Goal: Book appointment/travel/reservation

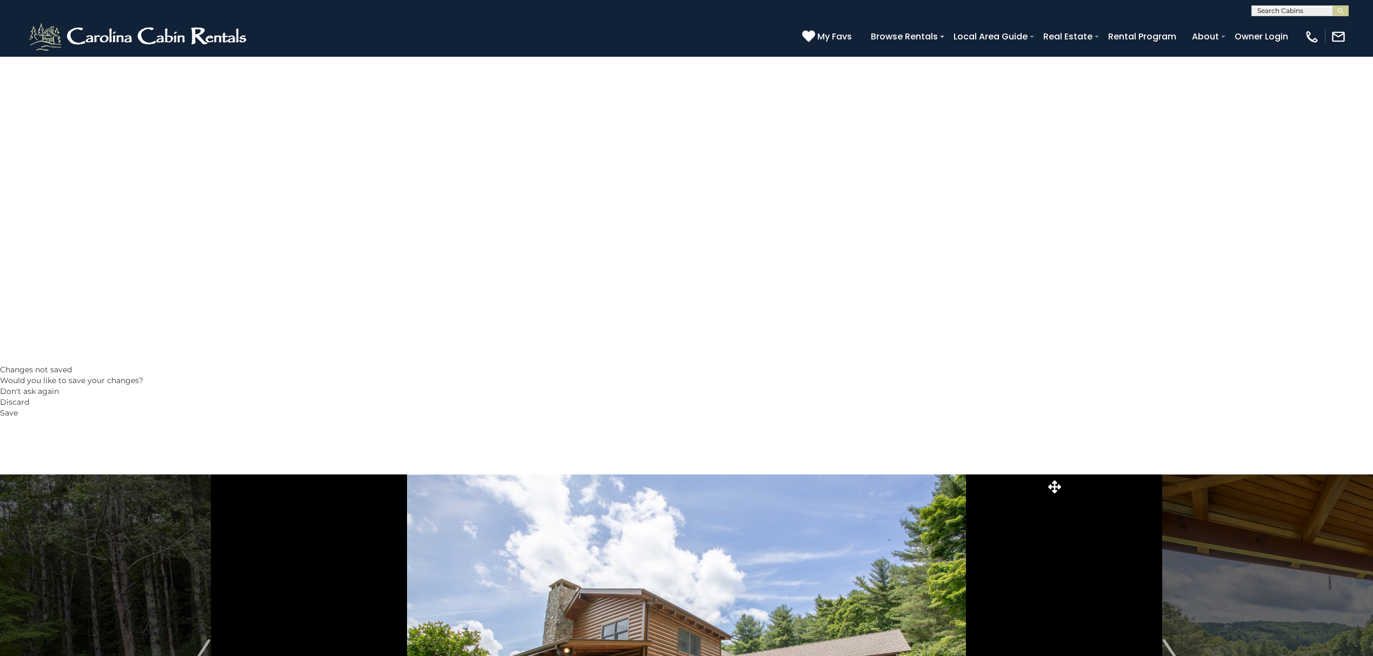
scroll to position [360, 0]
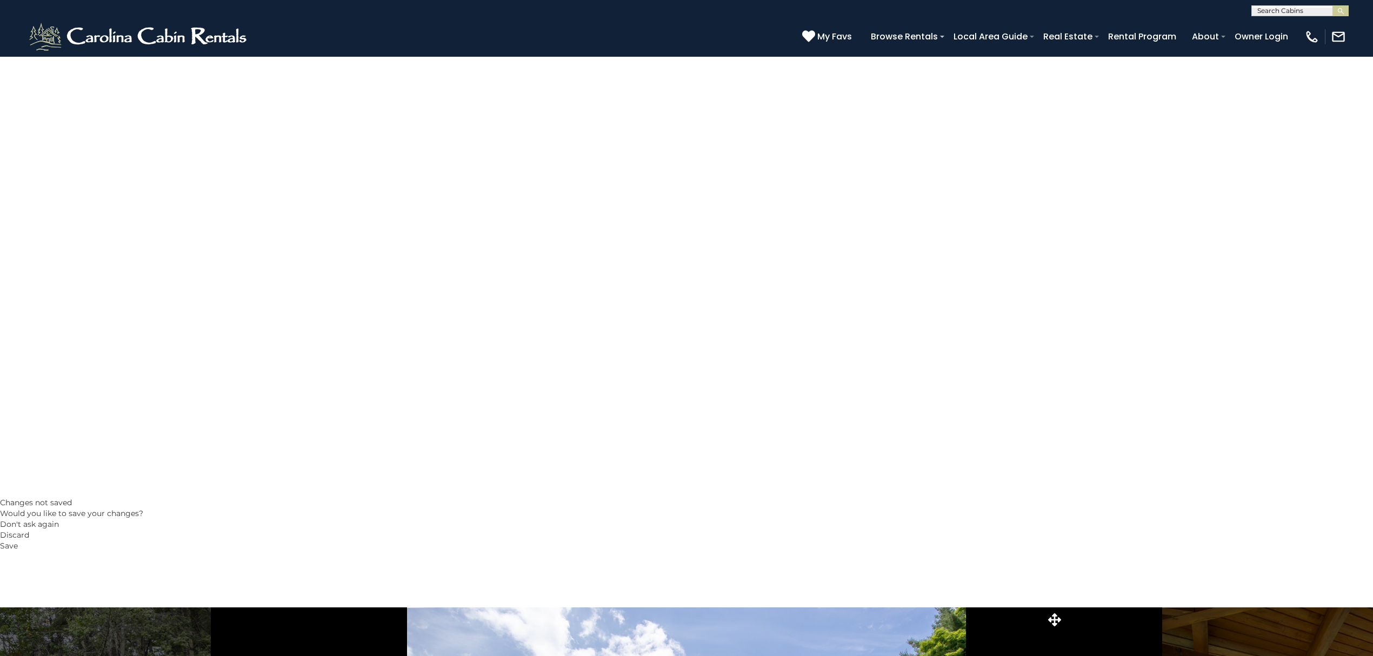
scroll to position [216, 0]
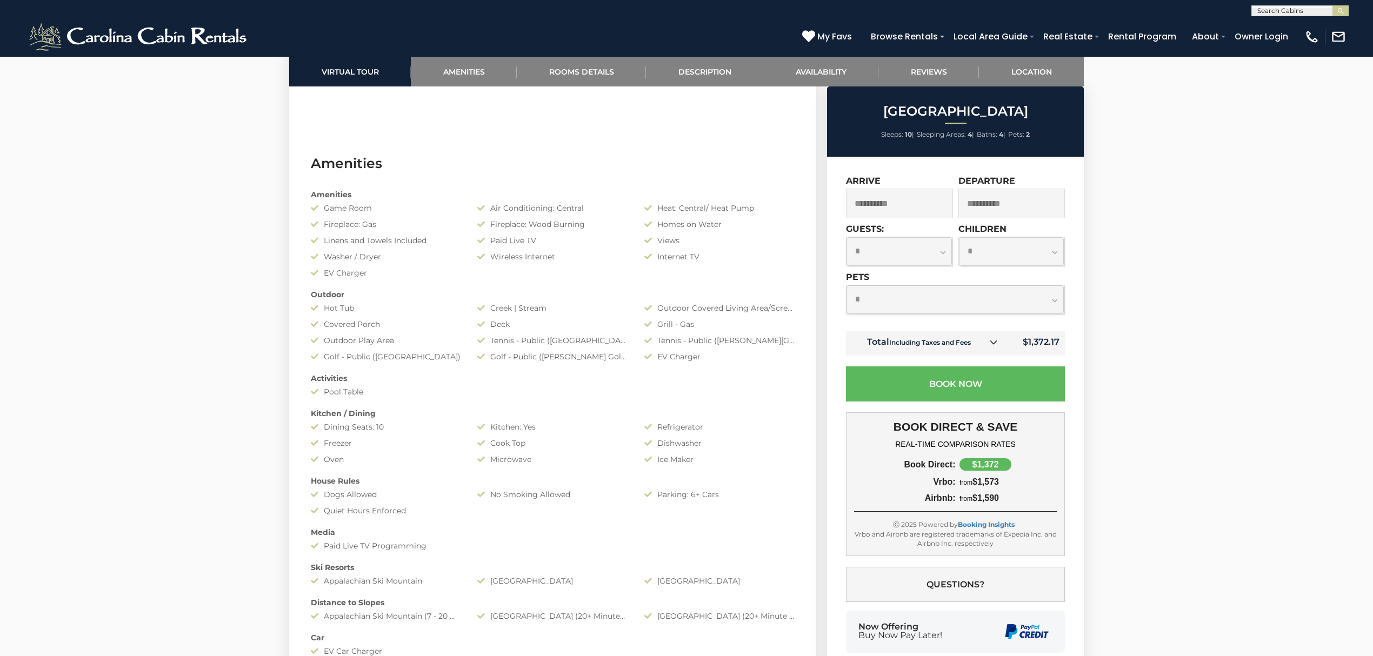
scroll to position [1225, 0]
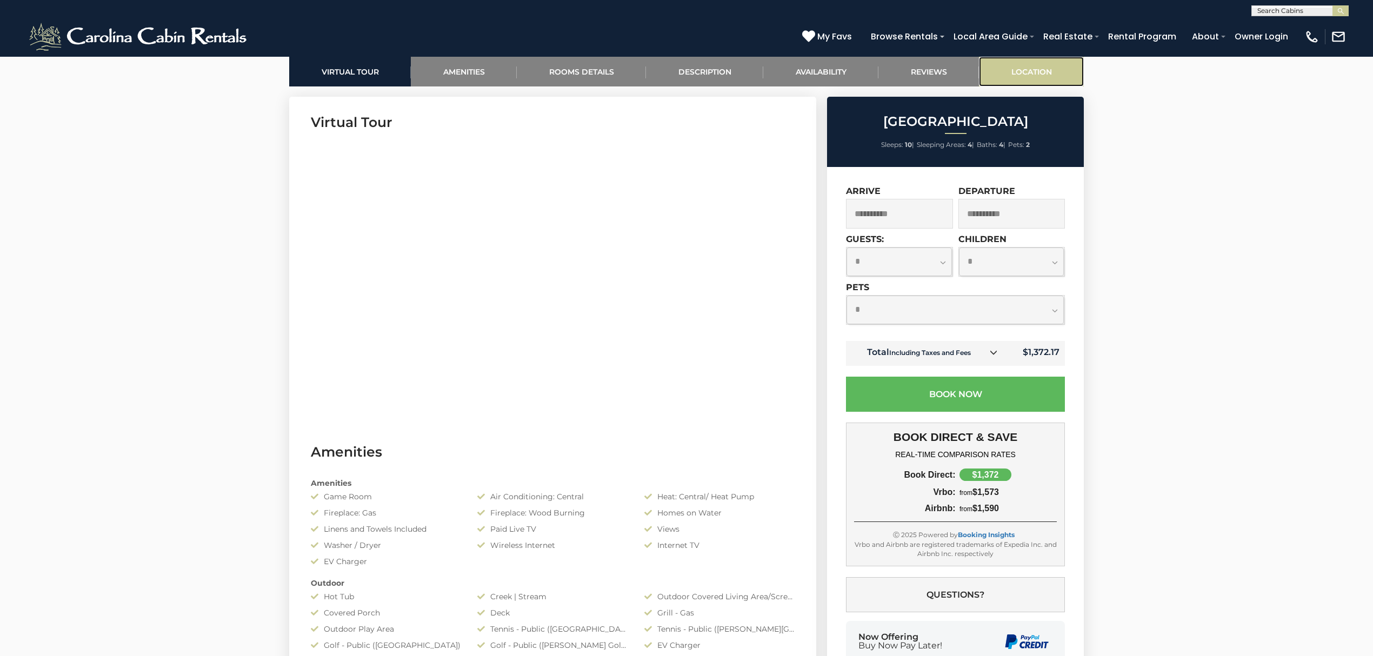
click at [1043, 77] on link "Location" at bounding box center [1031, 72] width 105 height 30
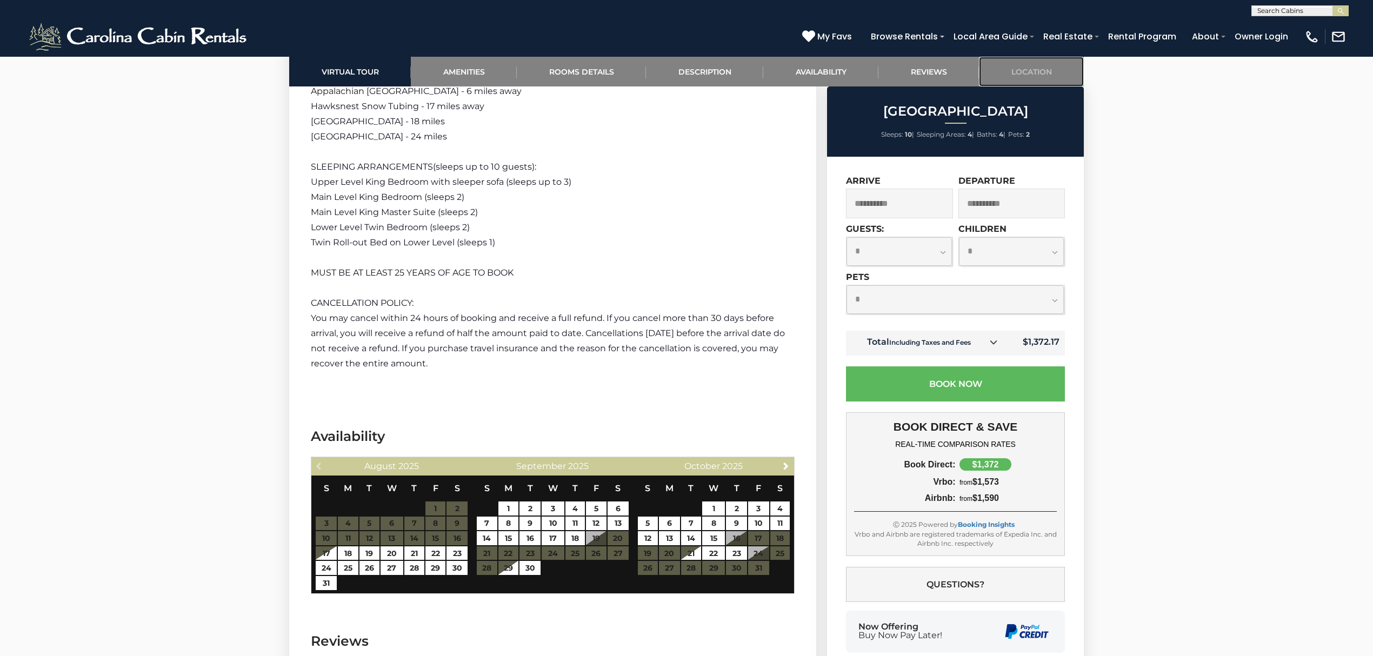
scroll to position [3709, 0]
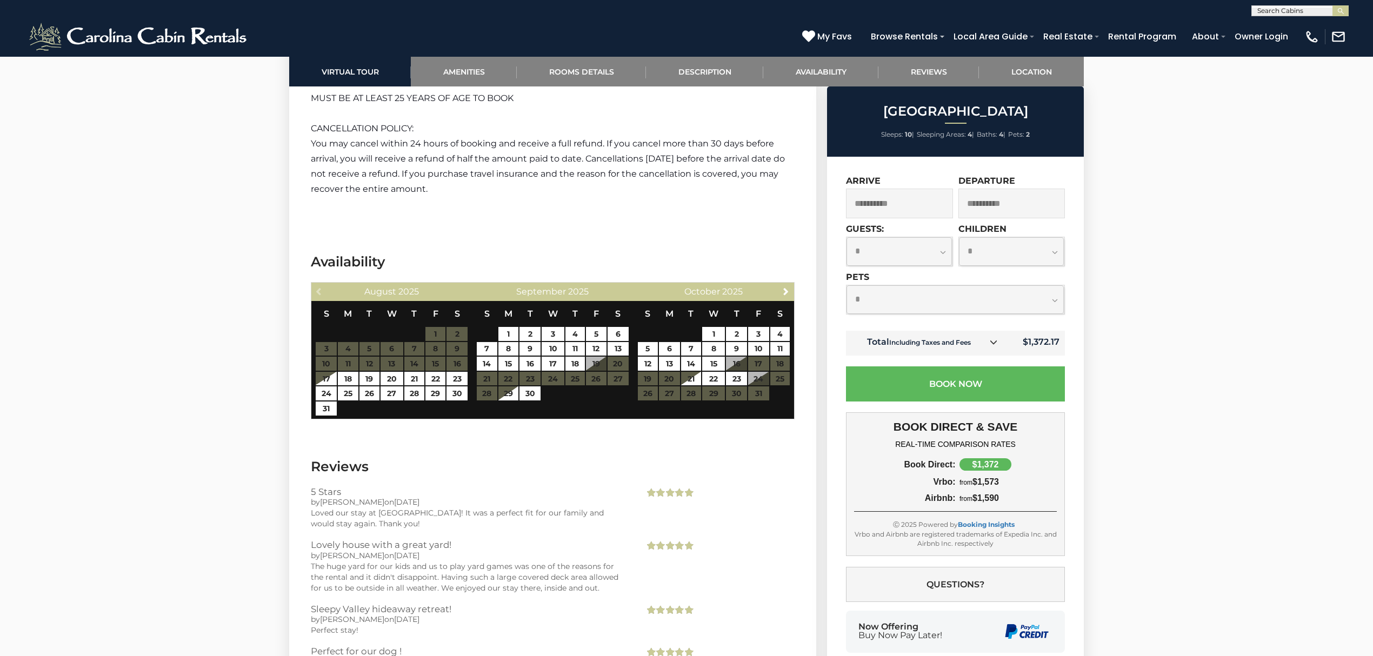
drag, startPoint x: 516, startPoint y: 281, endPoint x: 686, endPoint y: 325, distance: 175.5
drag, startPoint x: 682, startPoint y: 268, endPoint x: 593, endPoint y: 212, distance: 105.6
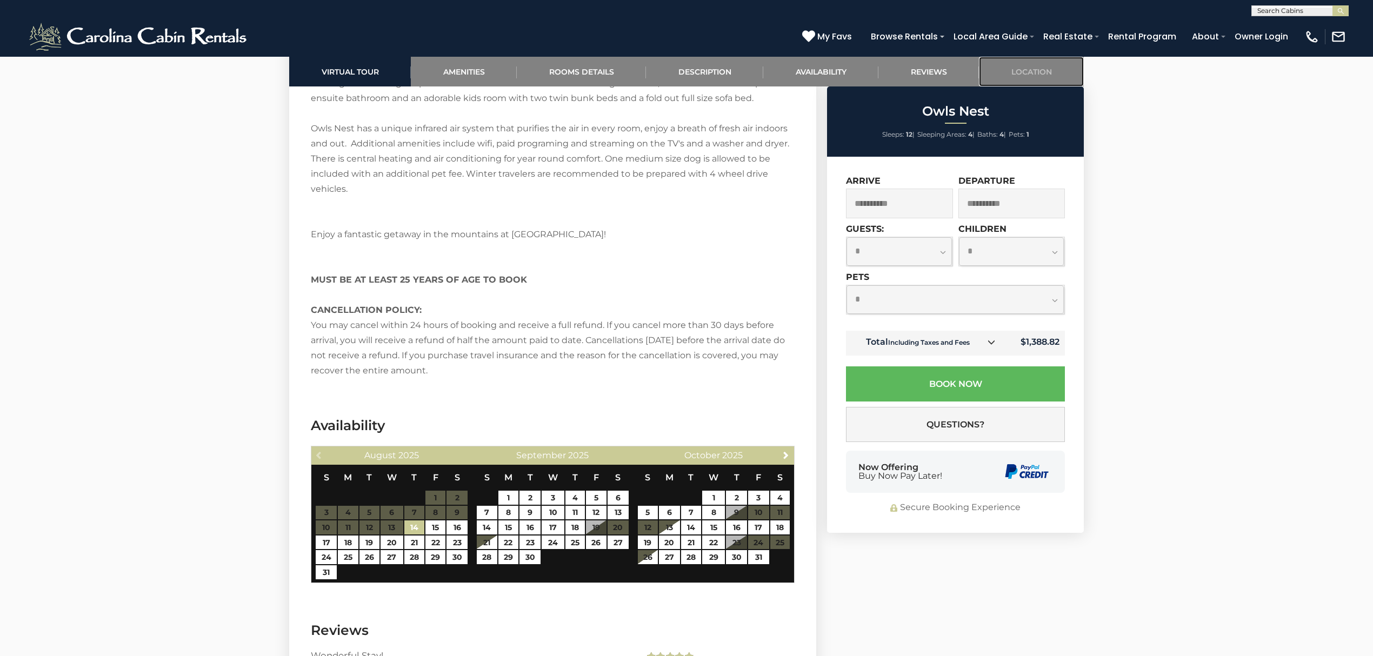
scroll to position [2782, 0]
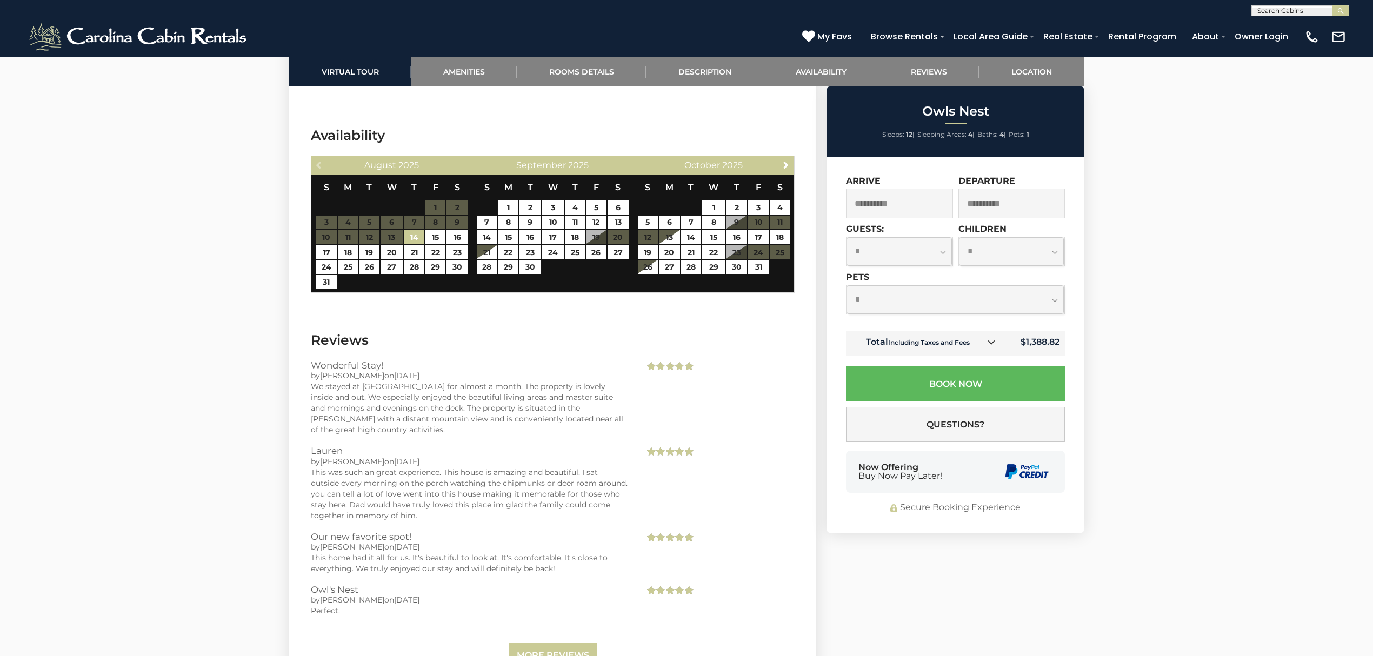
drag, startPoint x: 662, startPoint y: 238, endPoint x: 857, endPoint y: 161, distance: 209.9
drag, startPoint x: 648, startPoint y: 254, endPoint x: 650, endPoint y: 193, distance: 60.6
drag, startPoint x: 535, startPoint y: 273, endPoint x: 595, endPoint y: 234, distance: 71.1
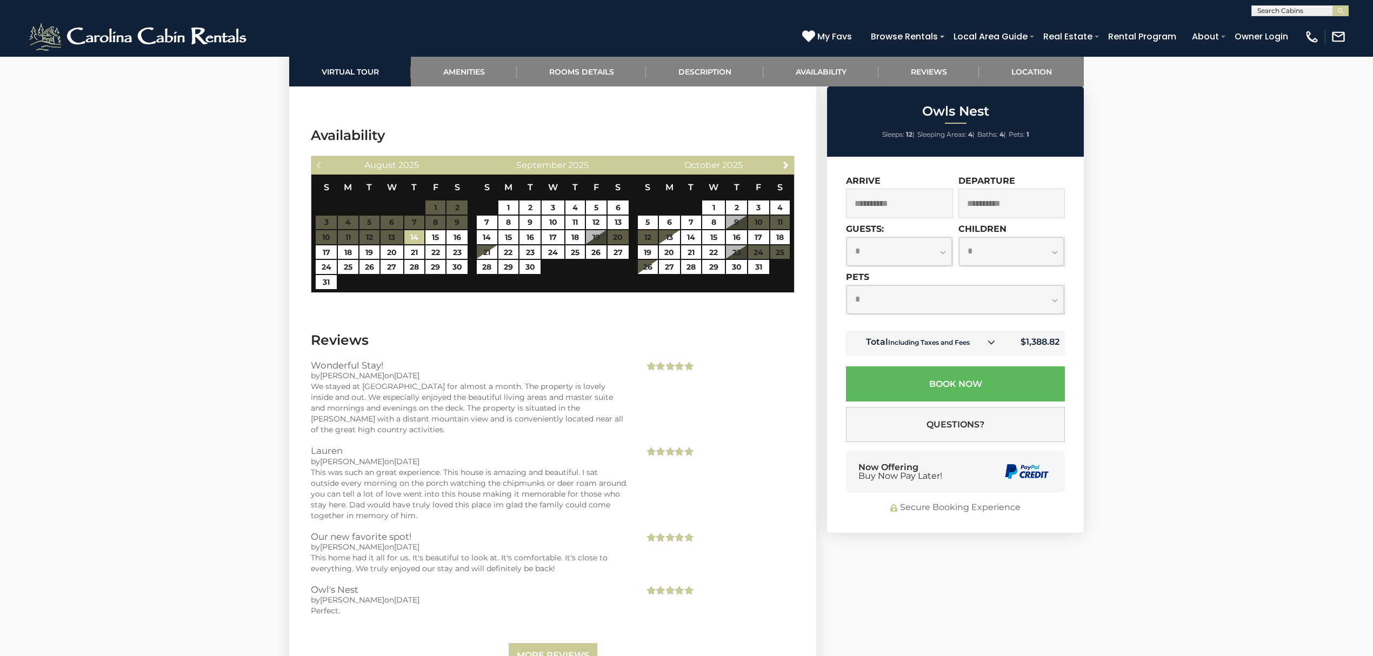
drag, startPoint x: 557, startPoint y: 245, endPoint x: 491, endPoint y: 304, distance: 88.1
drag, startPoint x: 613, startPoint y: 231, endPoint x: 483, endPoint y: 305, distance: 148.9
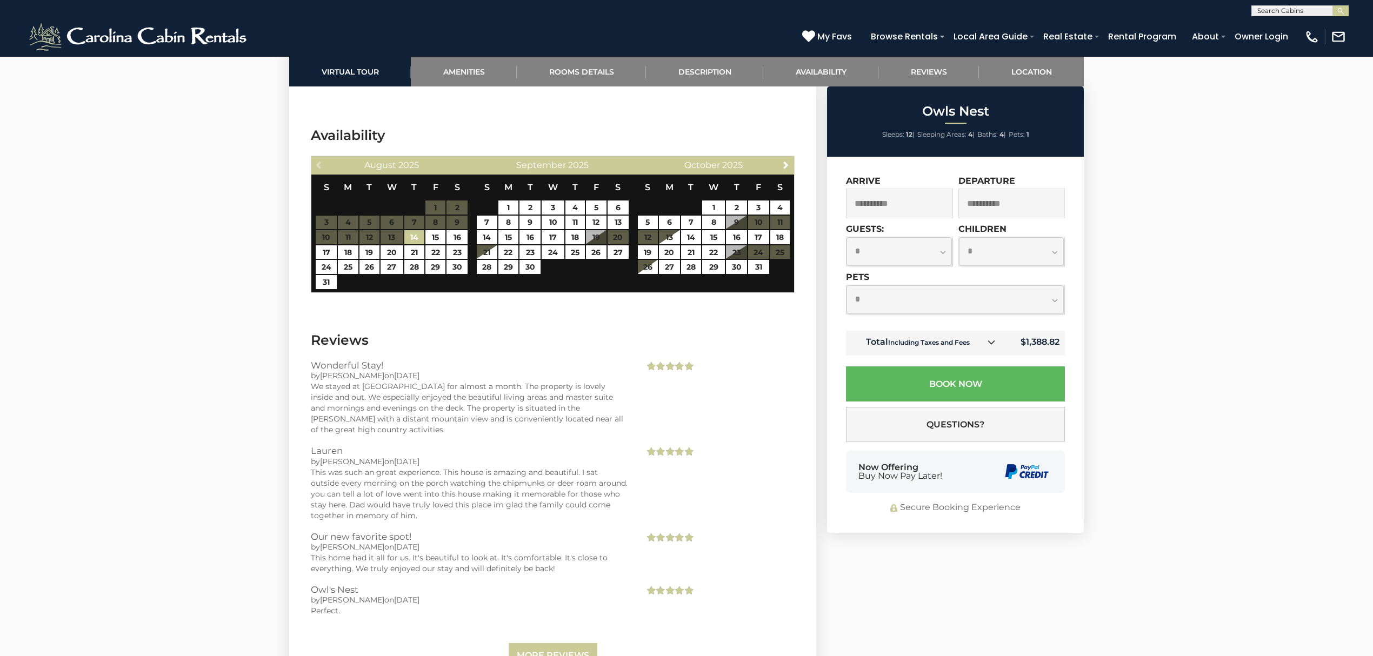
drag, startPoint x: 546, startPoint y: 249, endPoint x: 502, endPoint y: 280, distance: 53.1
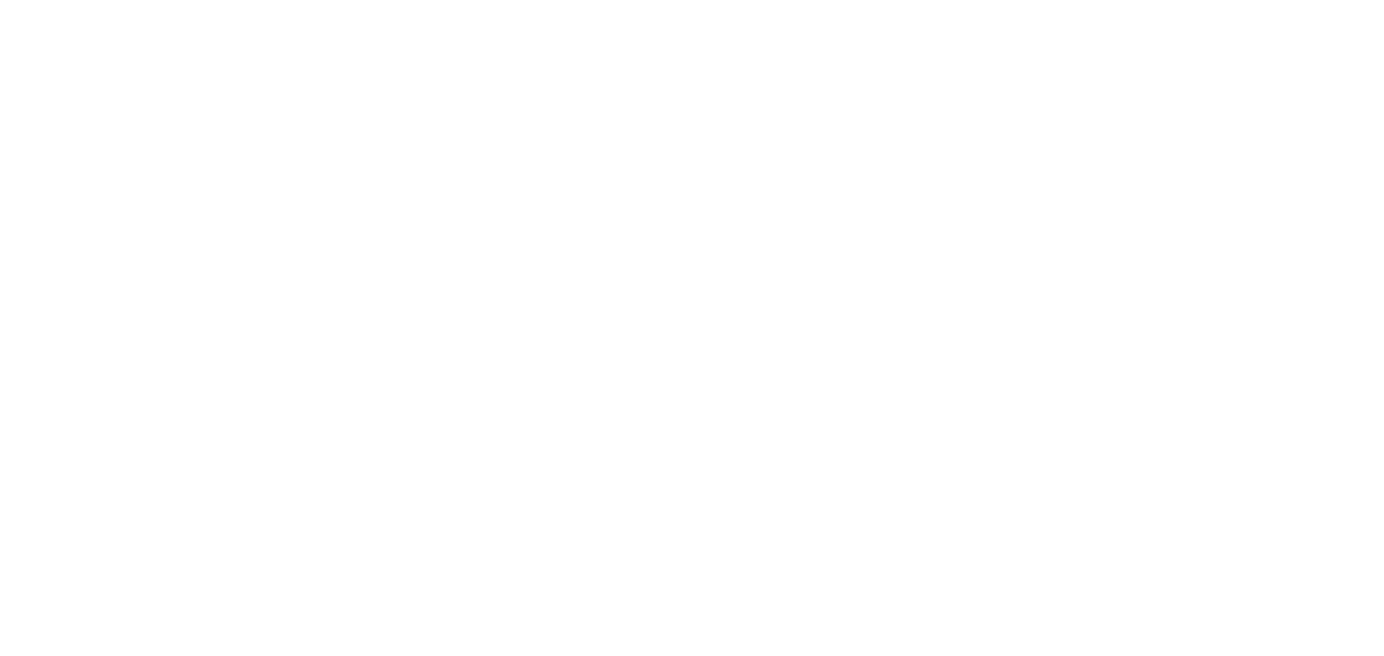
drag, startPoint x: 878, startPoint y: 350, endPoint x: 837, endPoint y: 354, distance: 40.8
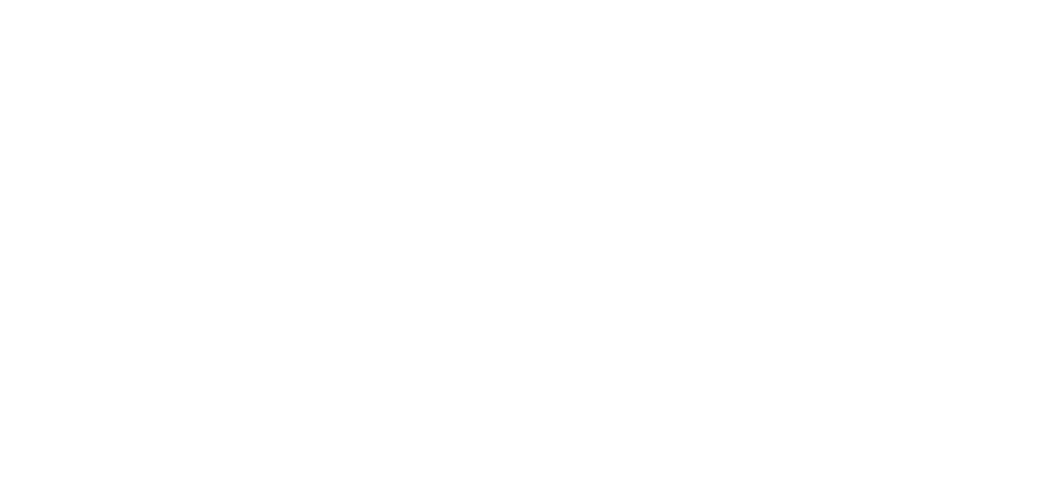
drag, startPoint x: 845, startPoint y: 318, endPoint x: 842, endPoint y: 354, distance: 35.2
